Goal: Check status: Check status

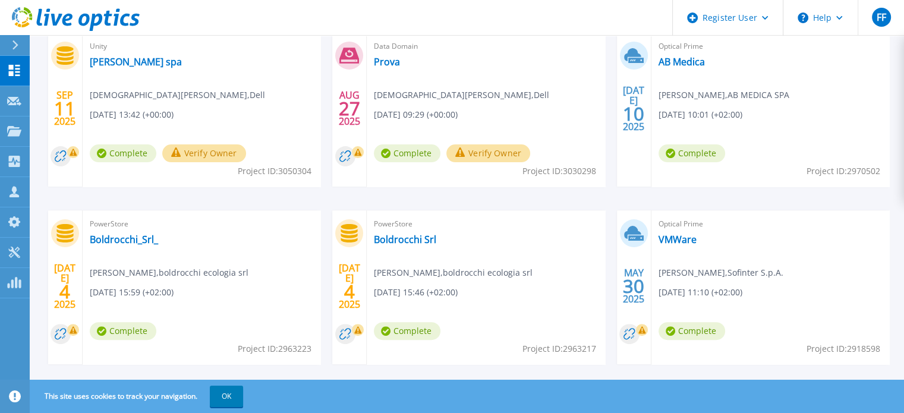
scroll to position [295, 0]
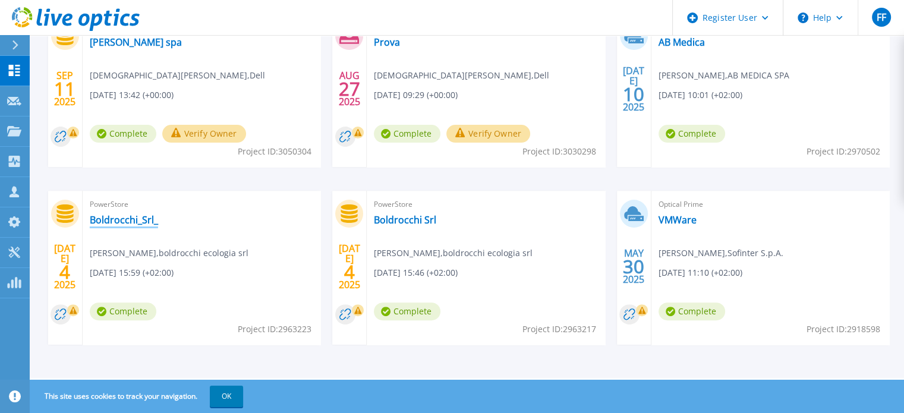
click at [127, 218] on link "Boldrocchi_Srl_" at bounding box center [124, 220] width 68 height 12
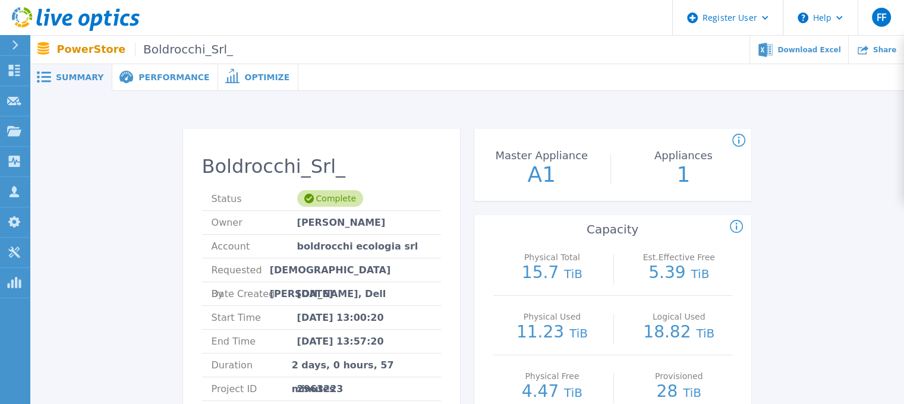
click at [152, 76] on span "Performance" at bounding box center [174, 77] width 71 height 8
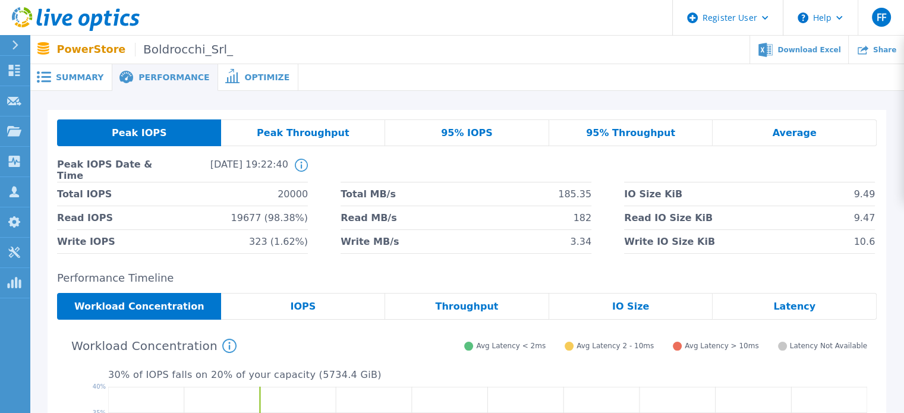
click at [86, 74] on span "Summary" at bounding box center [80, 77] width 48 height 8
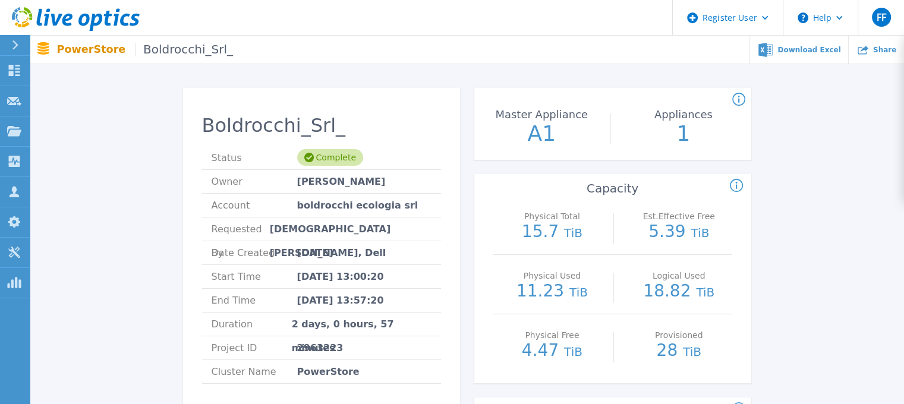
scroll to position [119, 0]
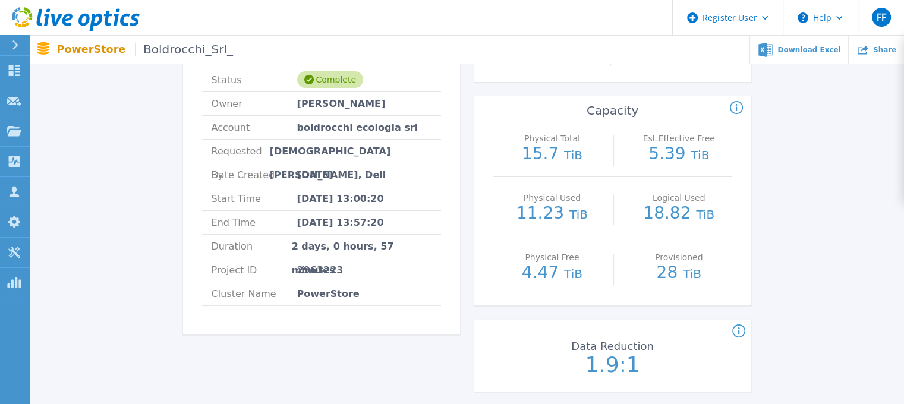
click at [316, 268] on span "2963223" at bounding box center [320, 270] width 46 height 23
copy span "2963223"
